Goal: Complete application form

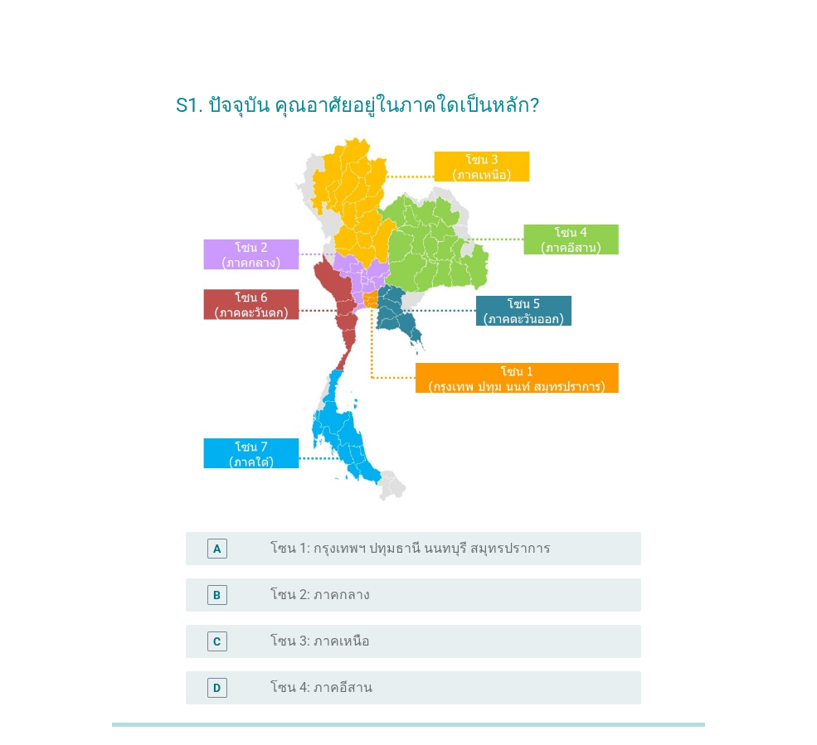
click at [295, 555] on label "โซน 1: กรุงเทพฯ ปทุมธานี นนทบุรี สมุทรปราการ" at bounding box center [410, 549] width 280 height 17
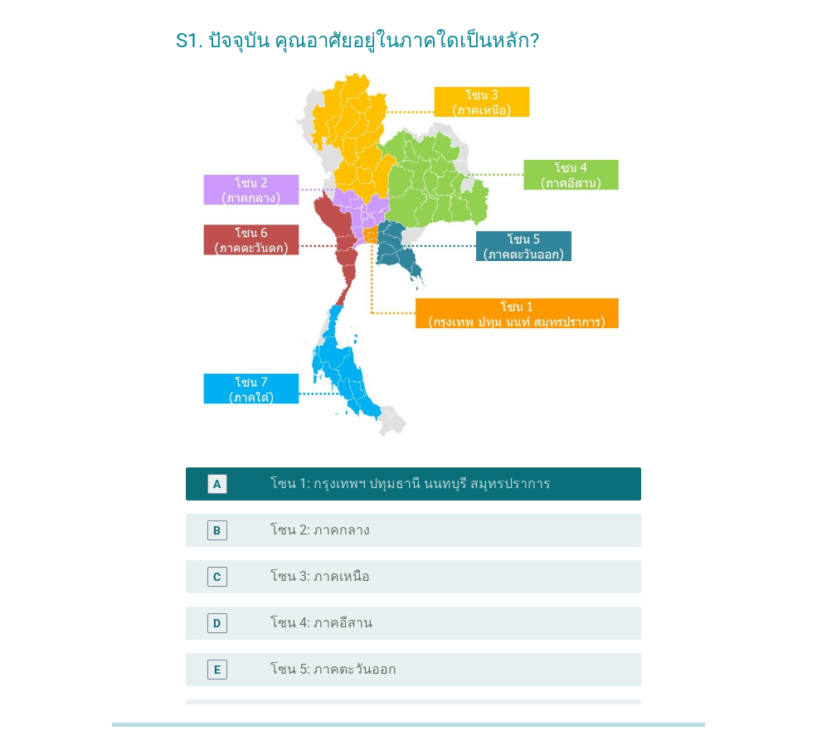
scroll to position [312, 0]
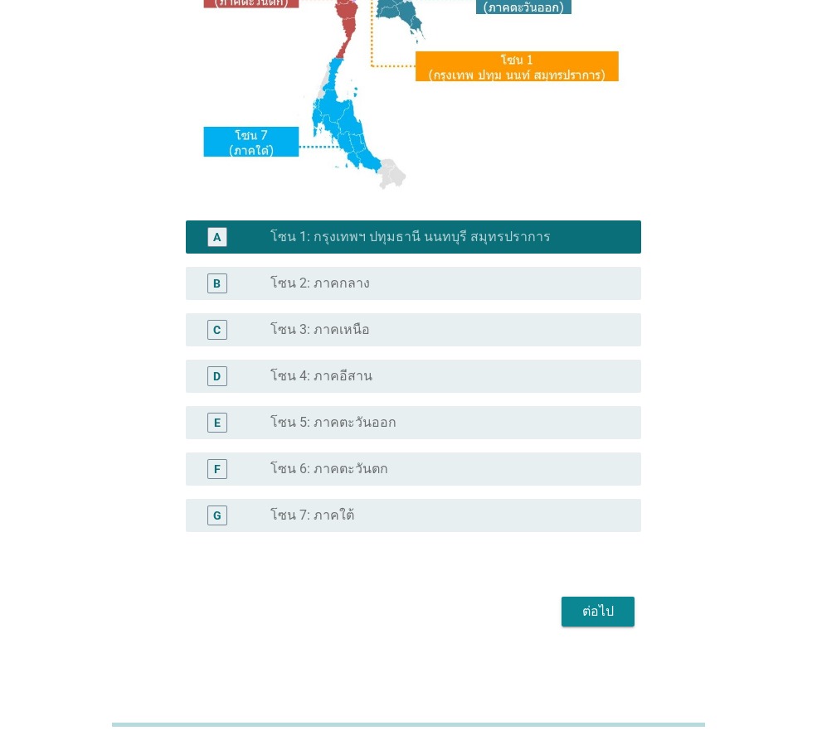
click at [589, 615] on div "ต่อไป" at bounding box center [598, 612] width 46 height 20
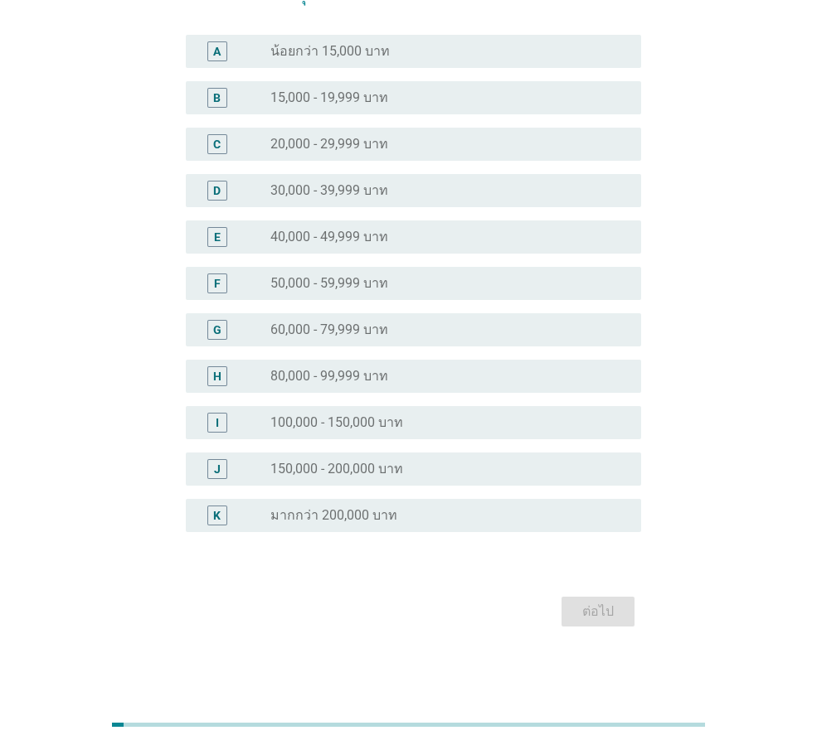
scroll to position [0, 0]
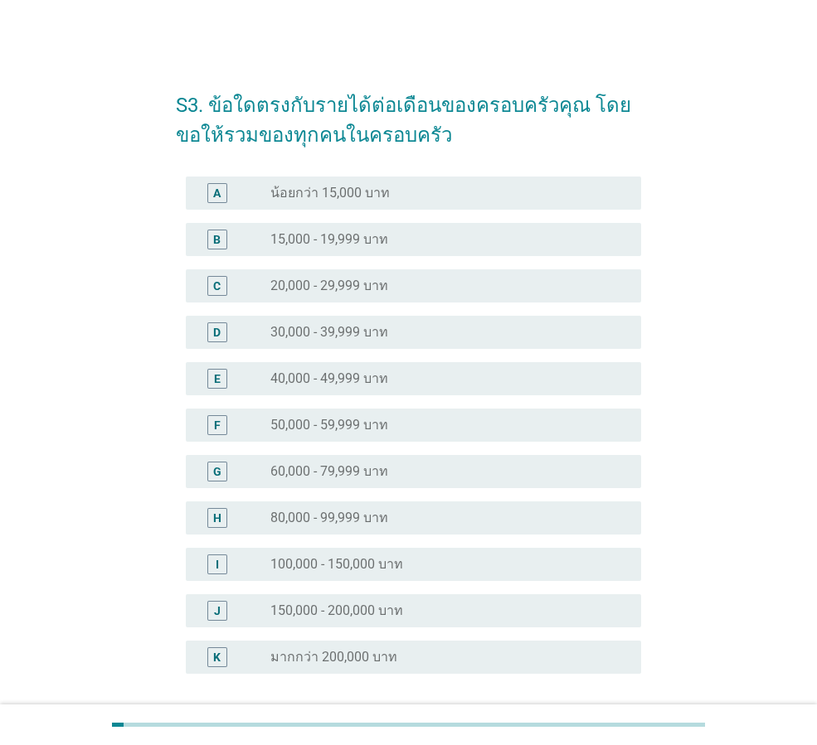
click at [337, 344] on div "D radio_button_unchecked 30,000 - 39,999 บาท" at bounding box center [413, 332] width 455 height 33
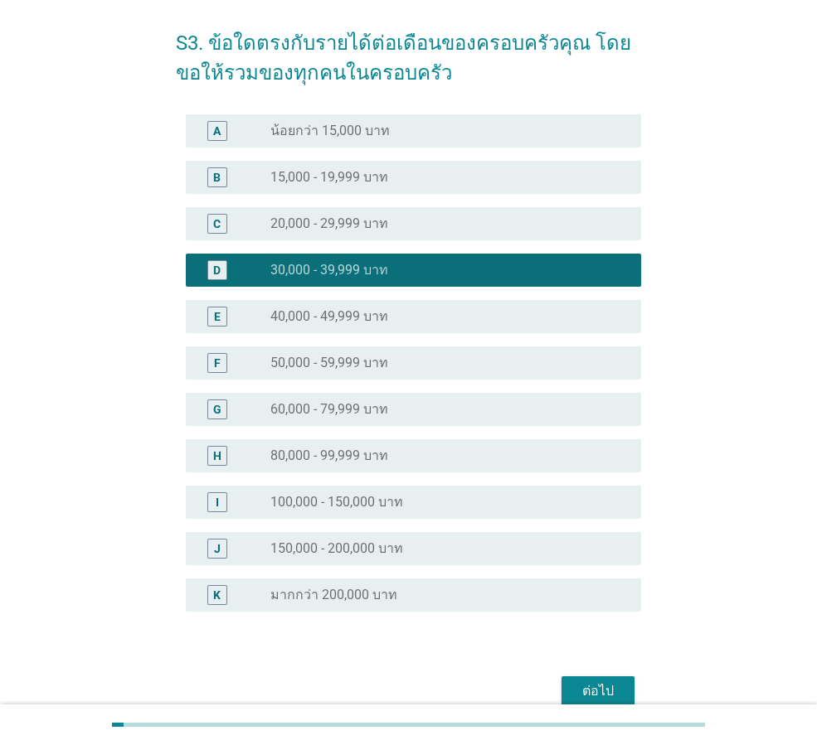
scroll to position [142, 0]
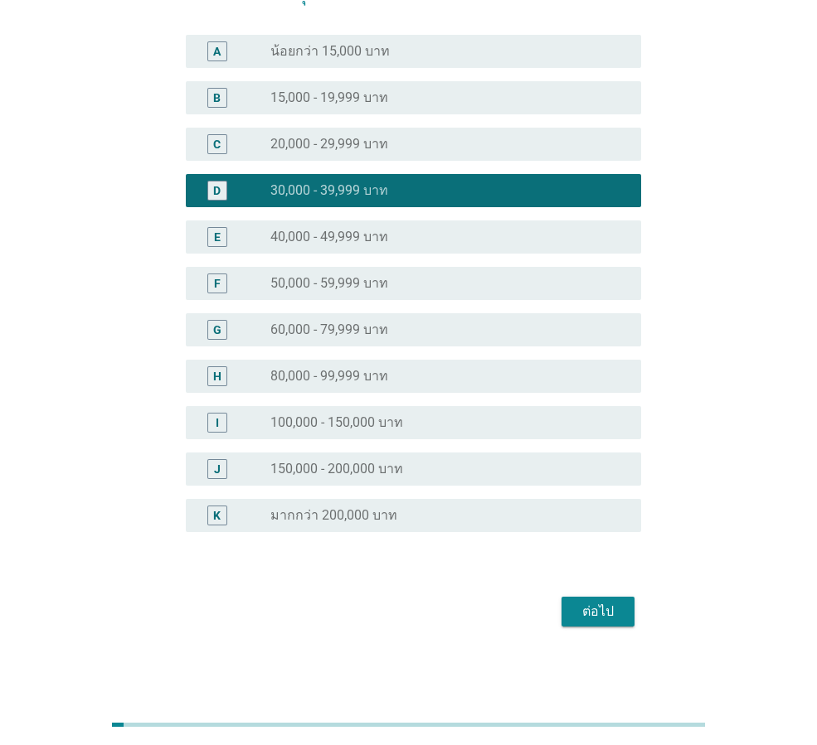
click at [594, 614] on div "ต่อไป" at bounding box center [598, 612] width 46 height 20
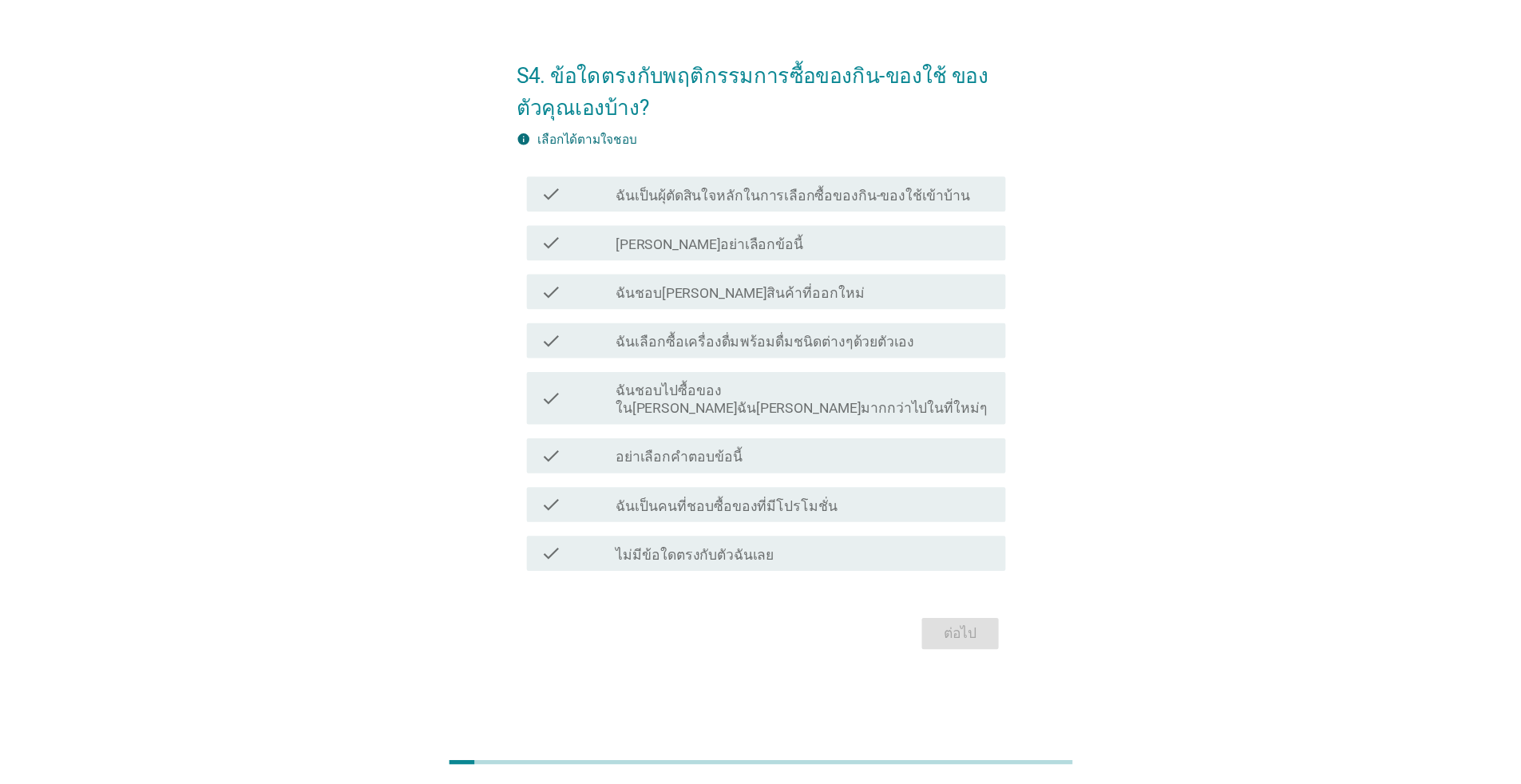
scroll to position [0, 0]
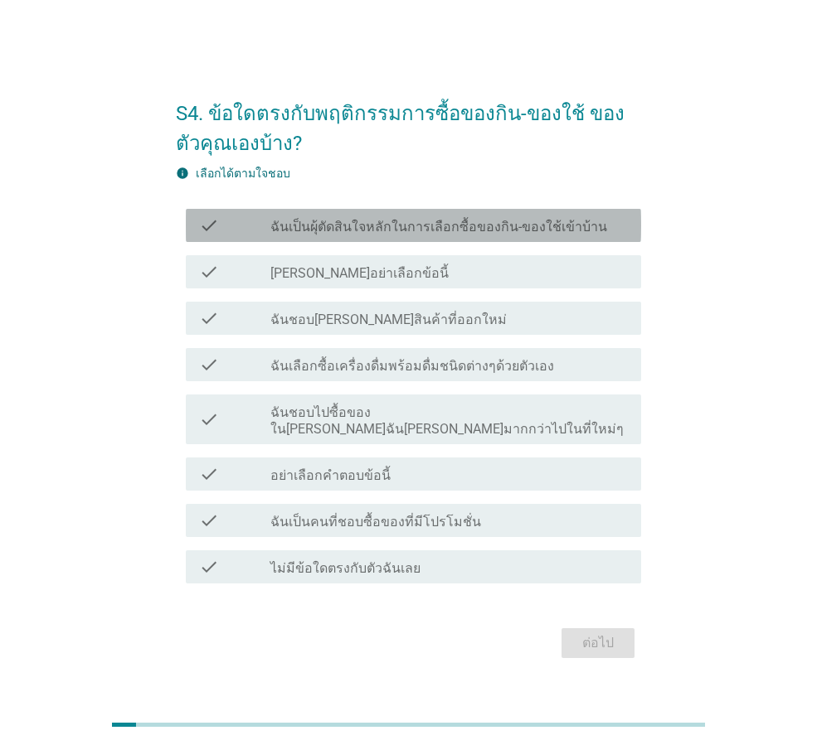
click at [404, 235] on label "ฉันเป็นผุ้ตัดสินใจหลักในการเลือกซื้อของกิน-ของใช้เข้าบ้าน" at bounding box center [438, 227] width 337 height 17
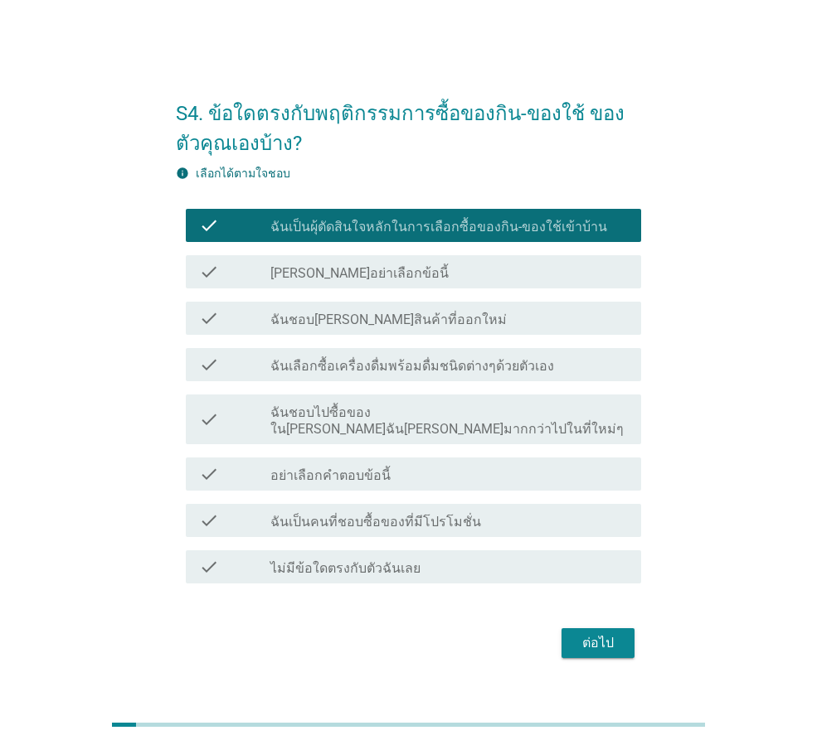
click at [400, 369] on label "ฉันเลือกซื้อเครื่องดื่มพร้อมดื่มชนิดต่างๆด้วยตัวเอง" at bounding box center [412, 366] width 284 height 17
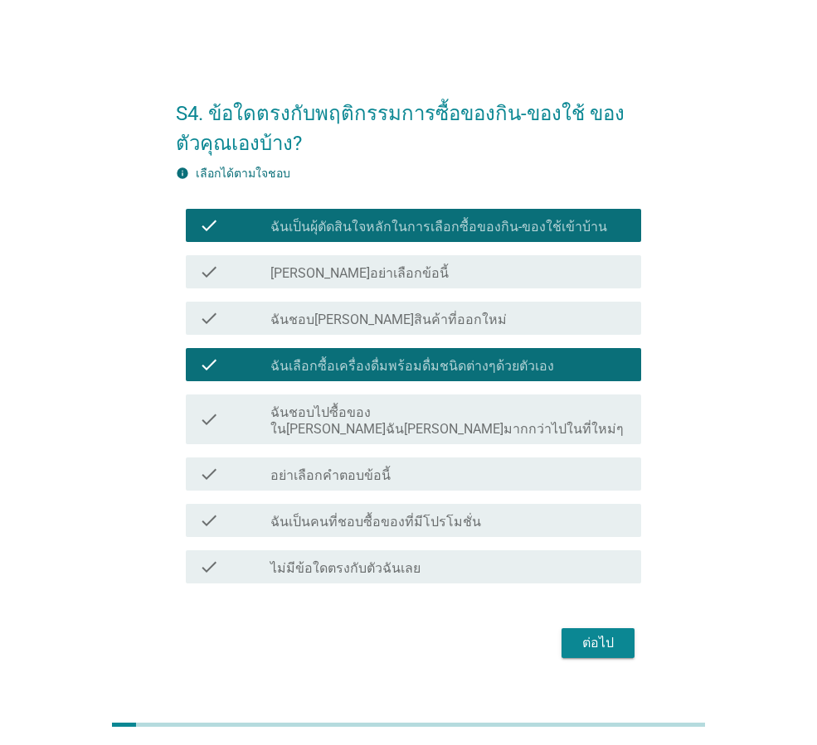
click at [390, 517] on label "ฉันเป็นคนที่ชอบซื้อของที่มีโปรโมชั่น" at bounding box center [375, 522] width 211 height 17
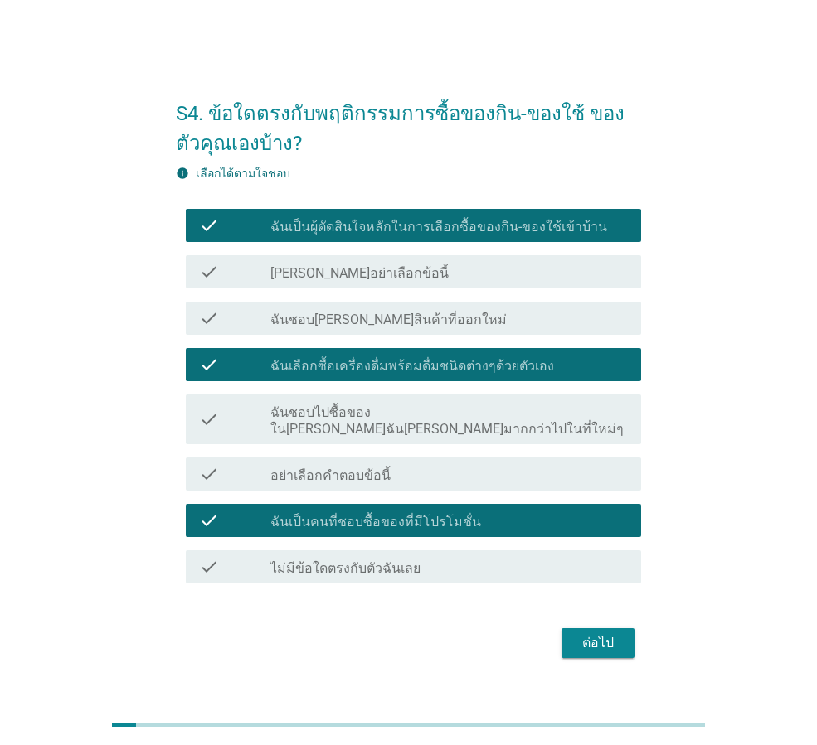
click at [604, 634] on div "ต่อไป" at bounding box center [598, 643] width 46 height 20
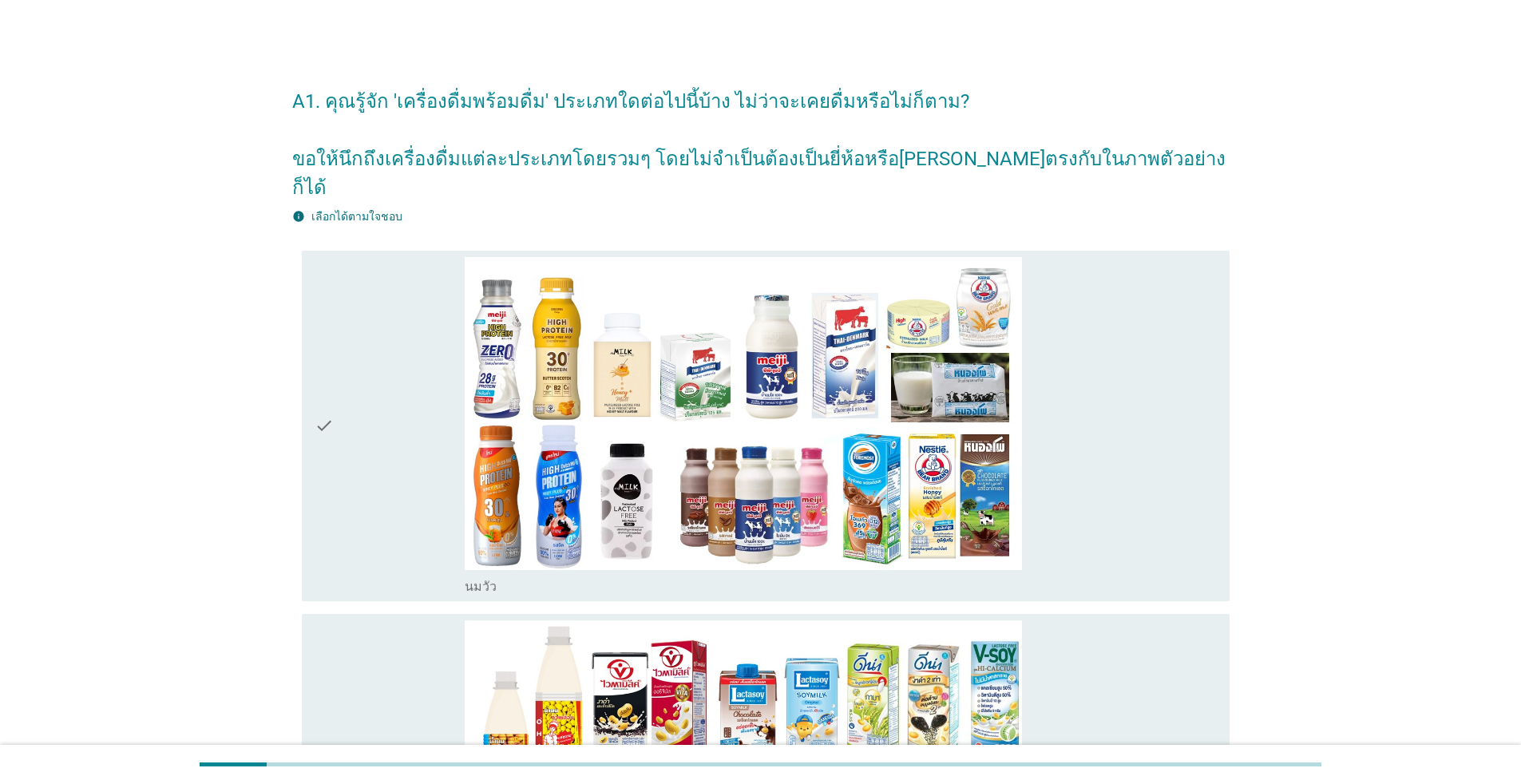
click at [786, 409] on div "check_box_outline_blank [PERSON_NAME]" at bounding box center [840, 427] width 752 height 339
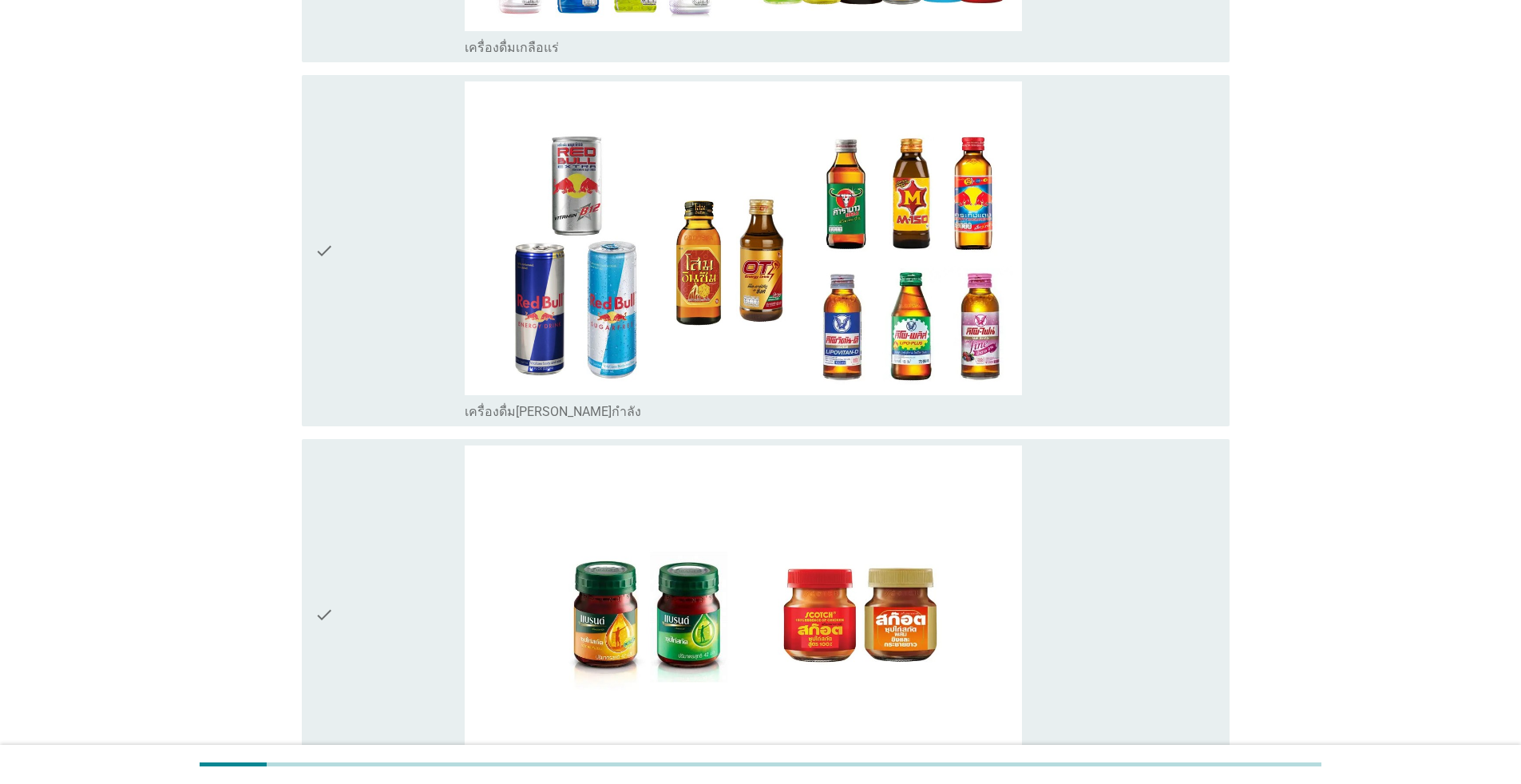
scroll to position [4751, 0]
